Goal: Task Accomplishment & Management: Manage account settings

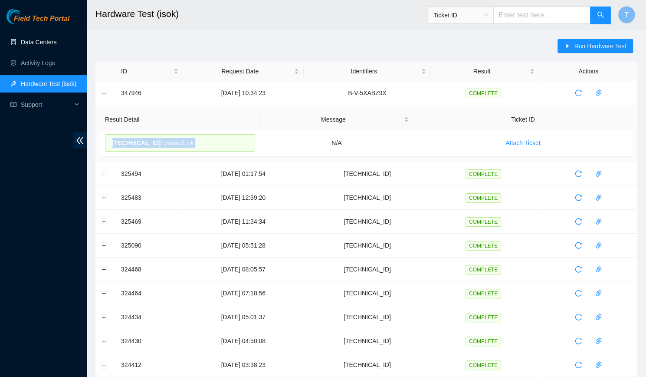
click at [48, 46] on link "Data Centers" at bounding box center [39, 42] width 36 height 7
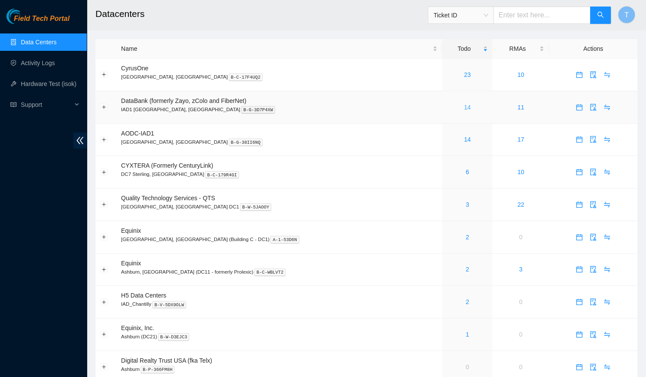
click at [464, 108] on link "14" at bounding box center [467, 107] width 7 height 7
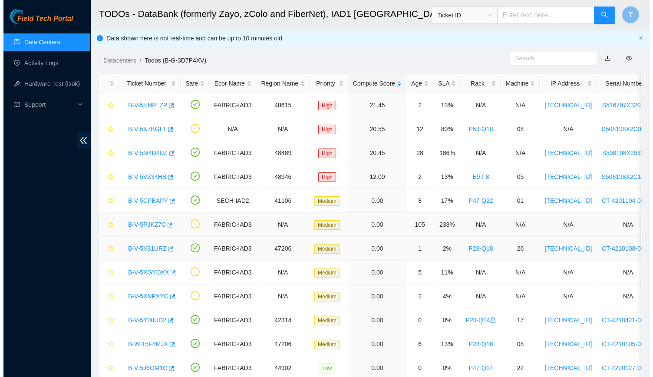
scroll to position [82, 0]
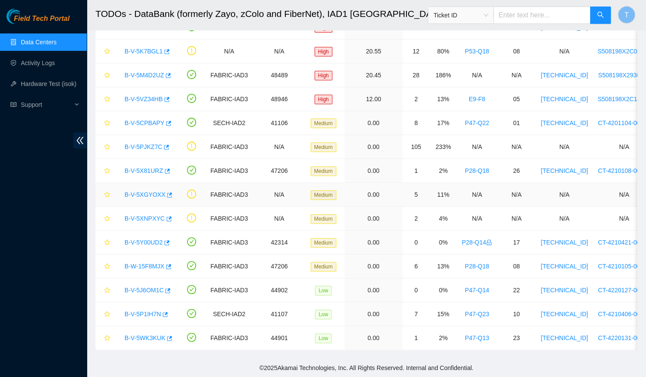
click at [141, 191] on link "B-V-5XGYOXX" at bounding box center [145, 194] width 41 height 7
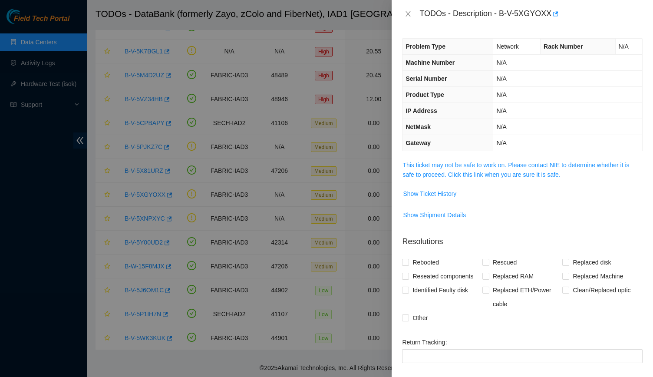
click at [549, 169] on span "This ticket may not be safe to work on. Please contact NIE to determine whether…" at bounding box center [522, 169] width 240 height 19
click at [536, 166] on link "This ticket may not be safe to work on. Please contact NIE to determine whether…" at bounding box center [515, 169] width 227 height 16
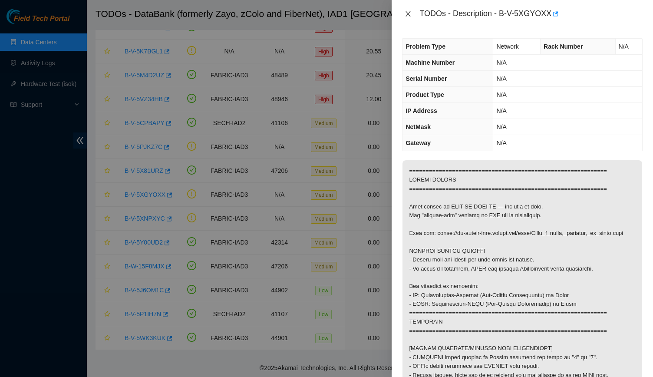
click at [408, 10] on button "Close" at bounding box center [408, 14] width 12 height 8
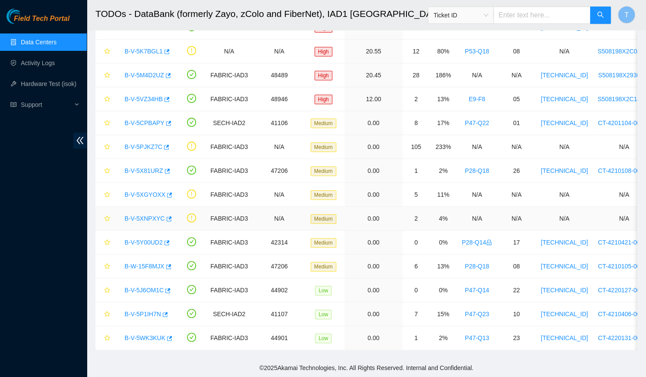
click at [149, 215] on link "B-V-5XNPXYC" at bounding box center [145, 218] width 40 height 7
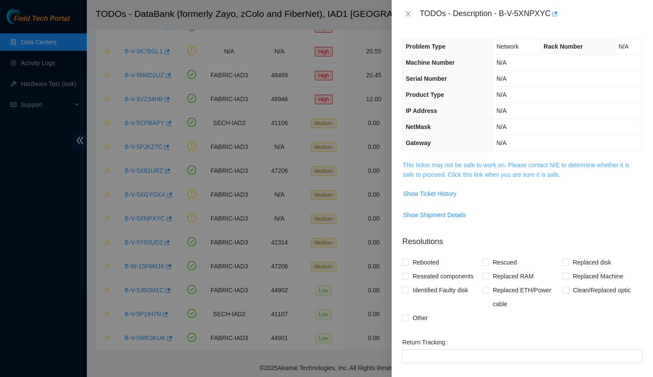
click at [502, 171] on link "This ticket may not be safe to work on. Please contact NIE to determine whether…" at bounding box center [515, 169] width 227 height 16
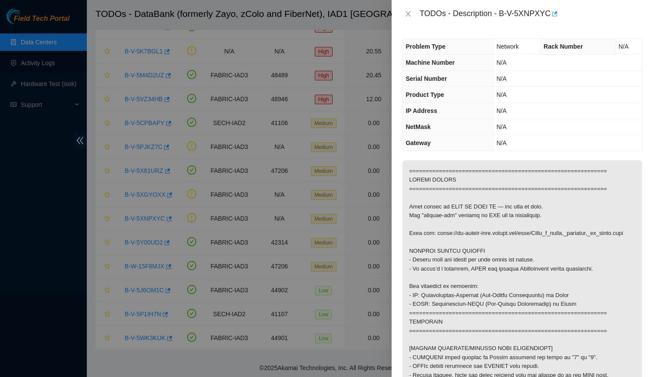
click at [413, 18] on div "TODOs - Description - B-V-5XNPXYC" at bounding box center [522, 14] width 240 height 14
click at [412, 18] on div "TODOs - Description - B-V-5XNPXYC" at bounding box center [522, 14] width 240 height 14
click at [410, 16] on icon "close" at bounding box center [408, 13] width 5 height 5
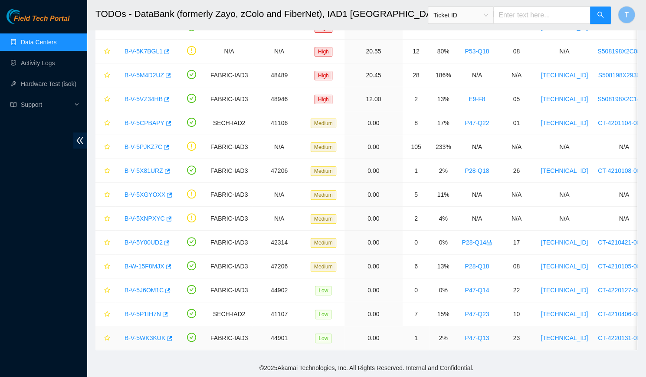
click at [137, 335] on div "B-V-5WK3KUK" at bounding box center [146, 338] width 52 height 14
click at [139, 334] on link "B-V-5WK3KUK" at bounding box center [145, 337] width 41 height 7
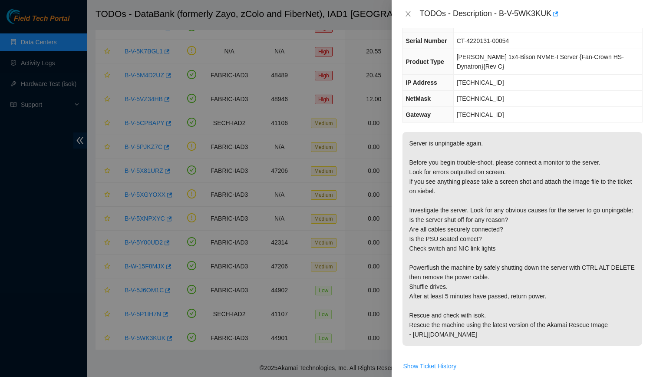
scroll to position [47, 0]
